Goal: Information Seeking & Learning: Learn about a topic

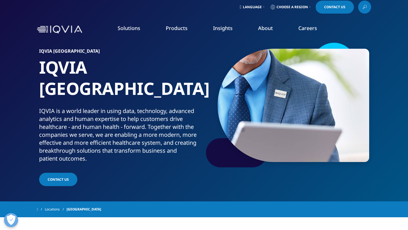
scroll to position [4, 0]
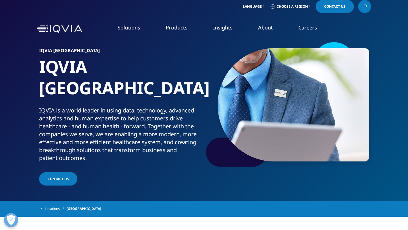
click at [259, 27] on link "About" at bounding box center [265, 27] width 15 height 7
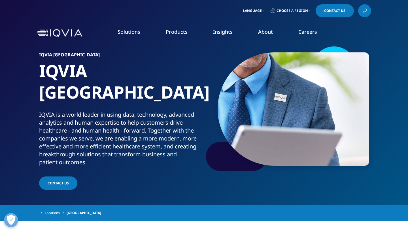
click at [125, 77] on link "Our Story" at bounding box center [159, 76] width 100 height 6
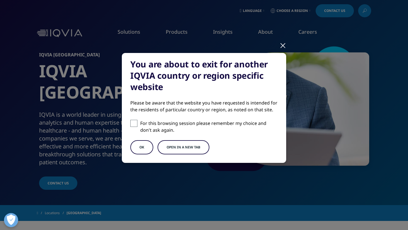
click at [170, 148] on button "Open in a new tab" at bounding box center [184, 147] width 52 height 14
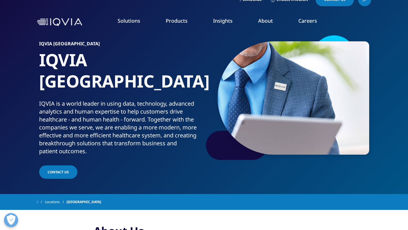
scroll to position [10, 0]
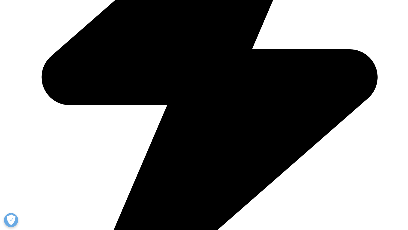
scroll to position [756, 0]
